Goal: Task Accomplishment & Management: Use online tool/utility

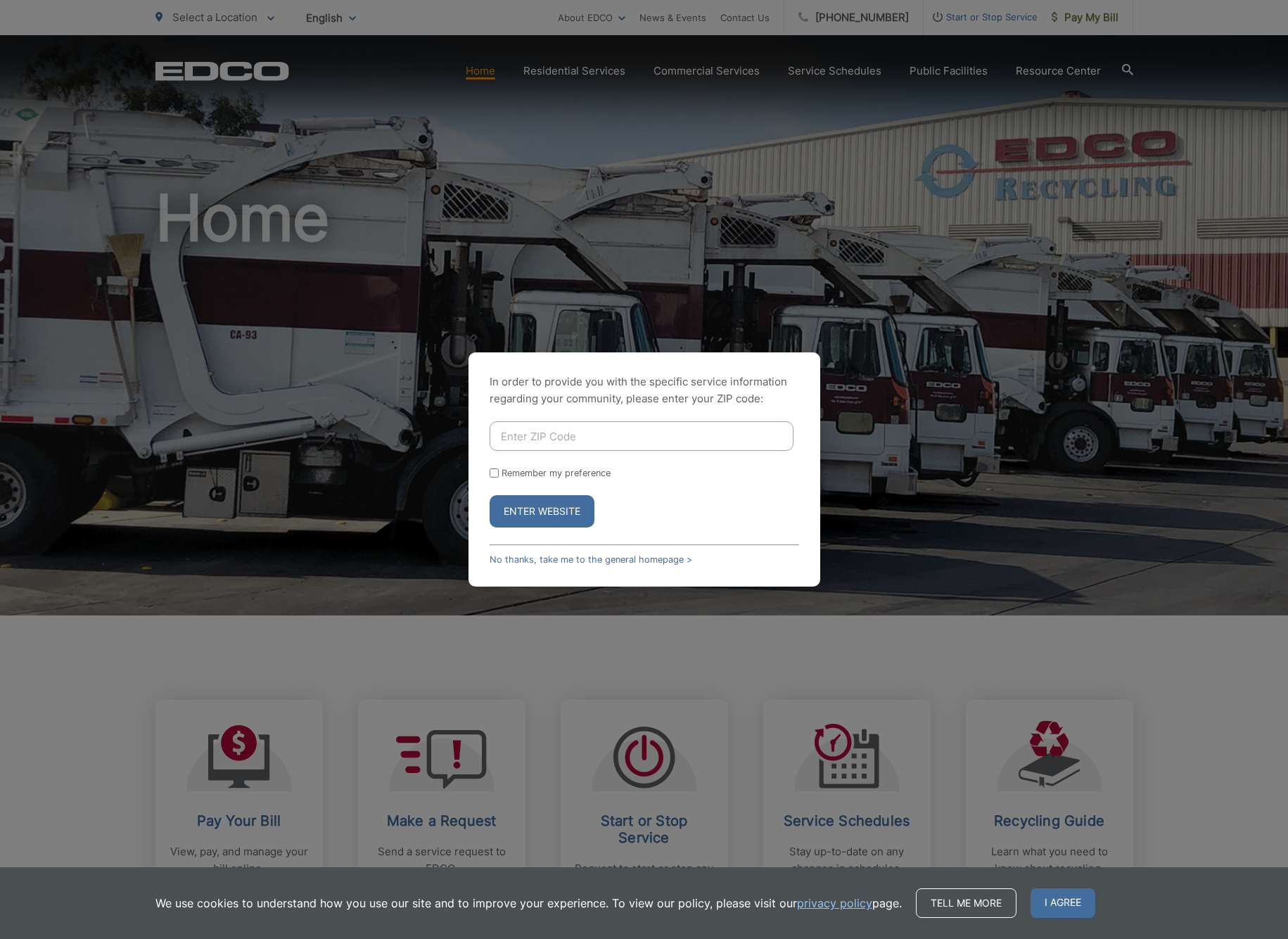
click at [637, 438] on input "Enter ZIP Code" at bounding box center [641, 436] width 304 height 30
type input "92081"
click at [541, 511] on button "Enter Website" at bounding box center [541, 510] width 105 height 33
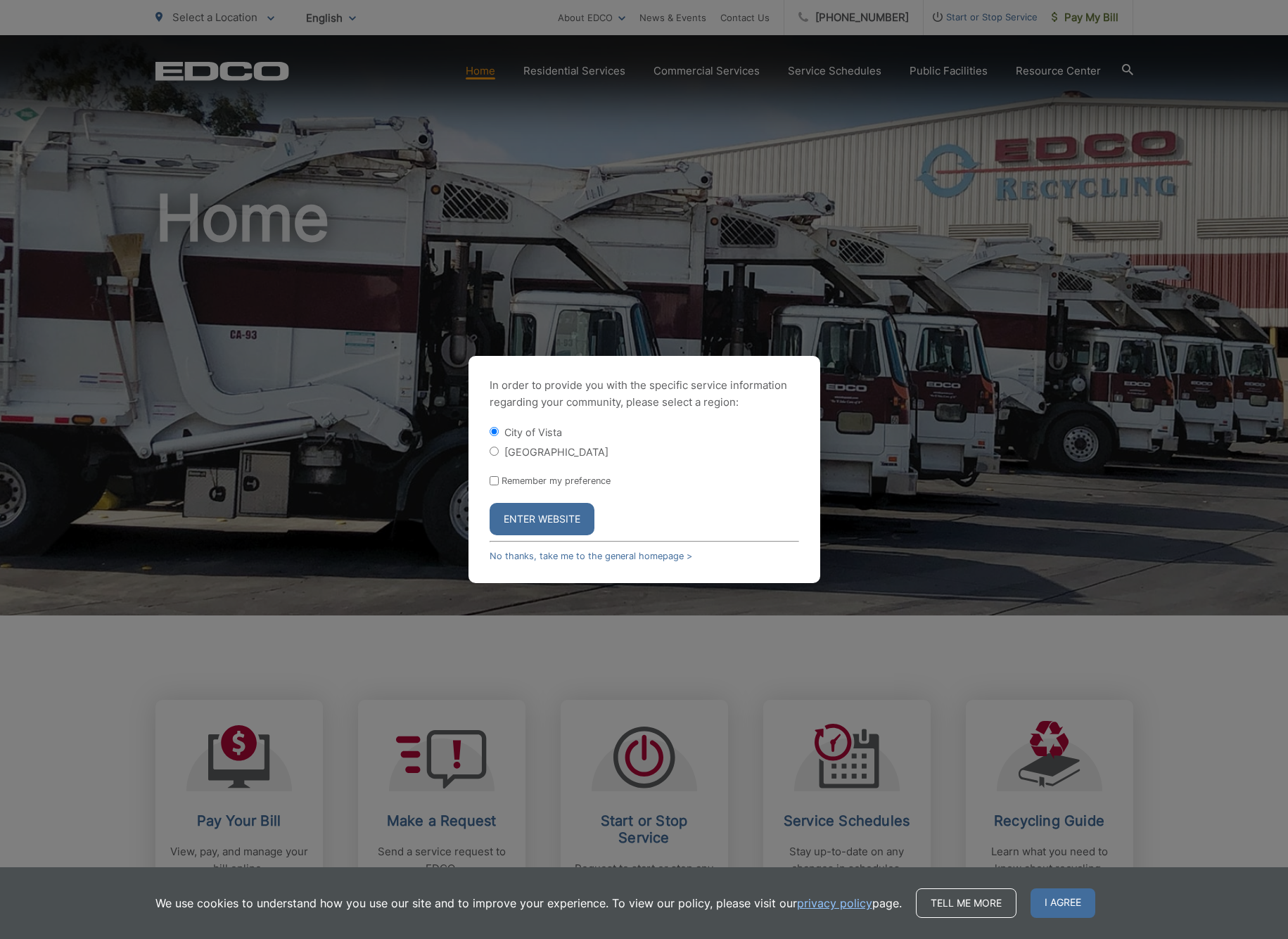
click at [557, 516] on button "Enter Website" at bounding box center [541, 518] width 105 height 33
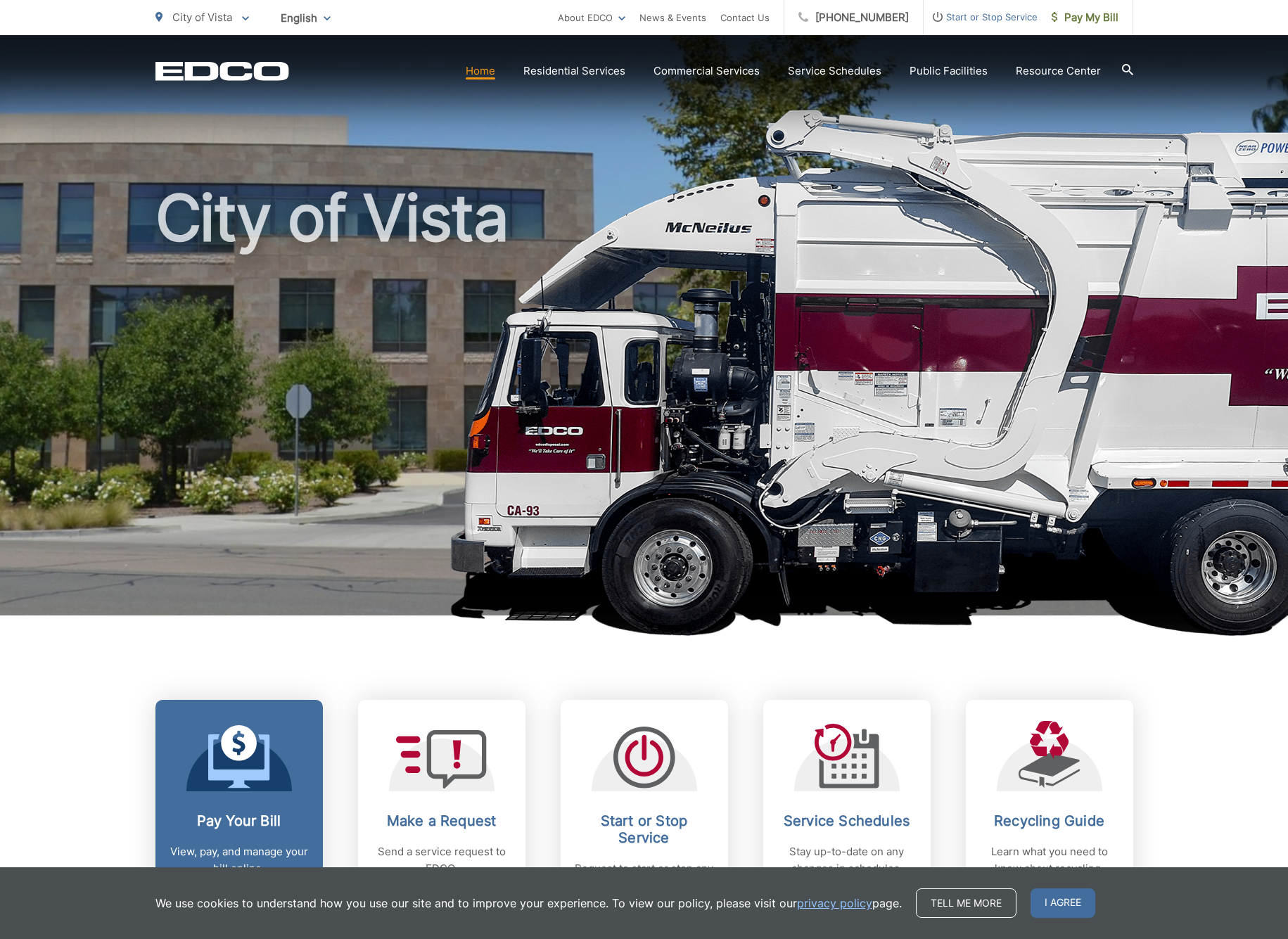
scroll to position [0, 1]
click at [291, 741] on div at bounding box center [239, 755] width 105 height 70
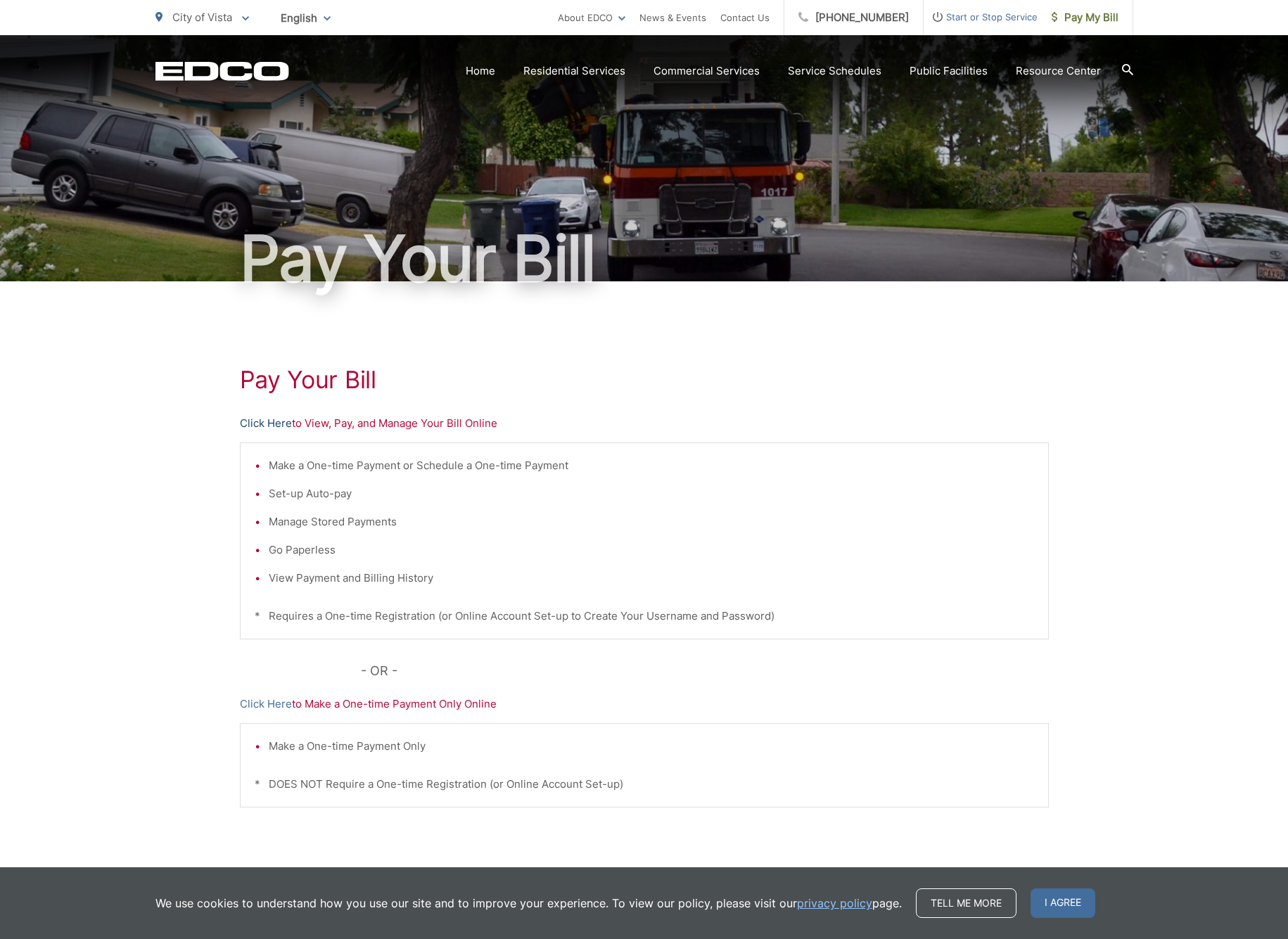
click at [270, 421] on link "Click Here" at bounding box center [265, 423] width 52 height 17
